Goal: Task Accomplishment & Management: Manage account settings

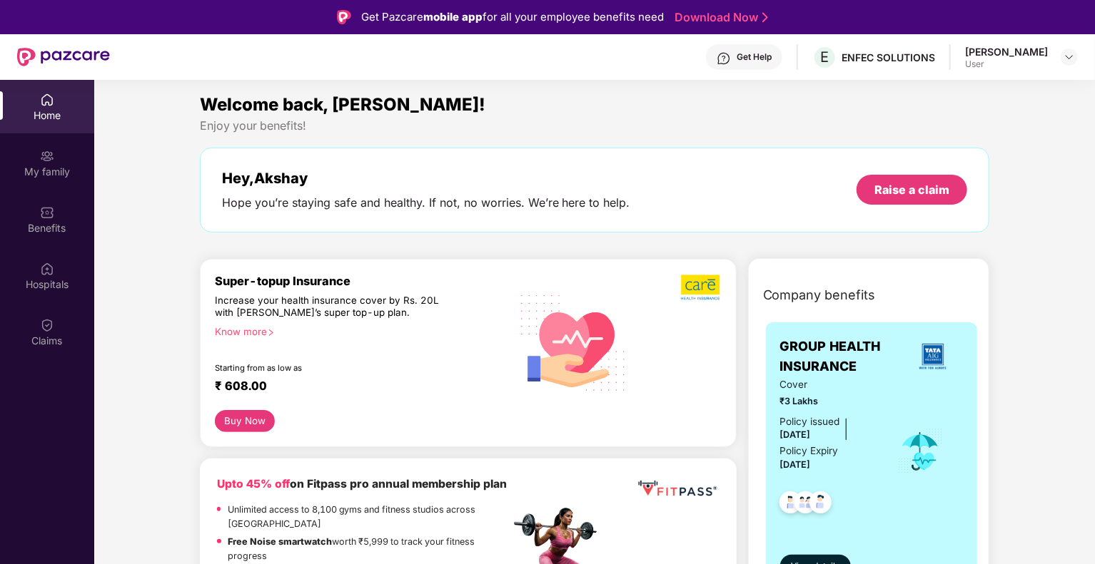
click at [987, 64] on div "User" at bounding box center [1006, 64] width 83 height 11
click at [1073, 59] on img at bounding box center [1068, 56] width 11 height 11
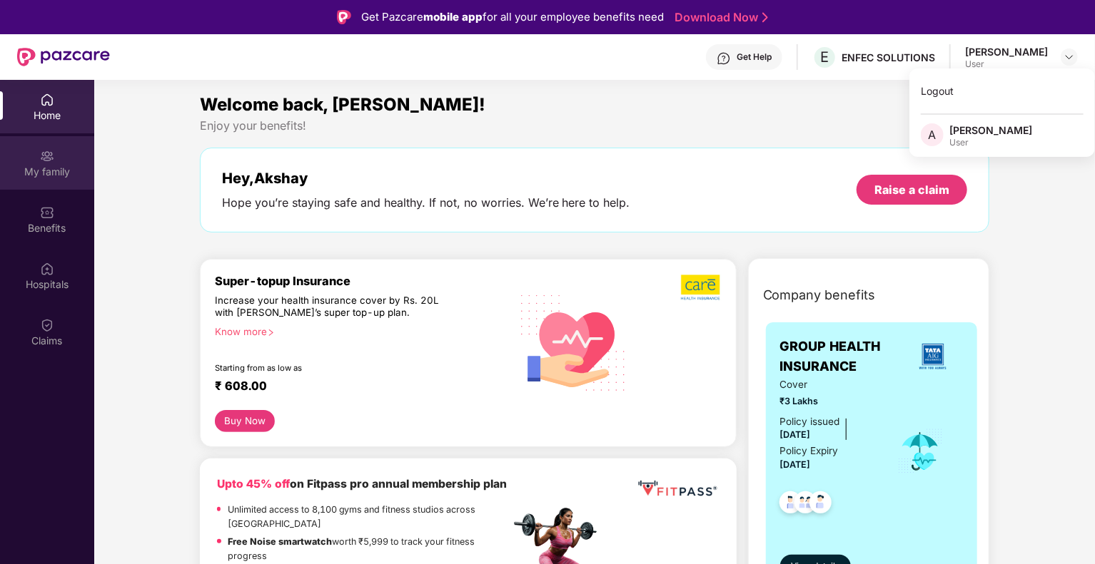
click at [61, 176] on div "My family" at bounding box center [47, 172] width 94 height 14
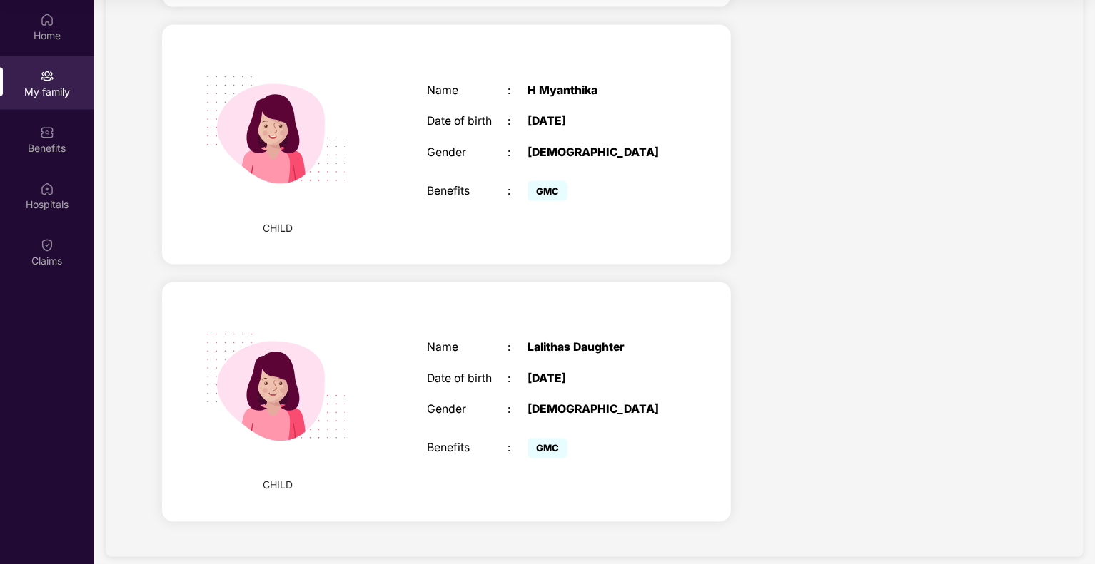
scroll to position [1038, 0]
